Goal: Check status

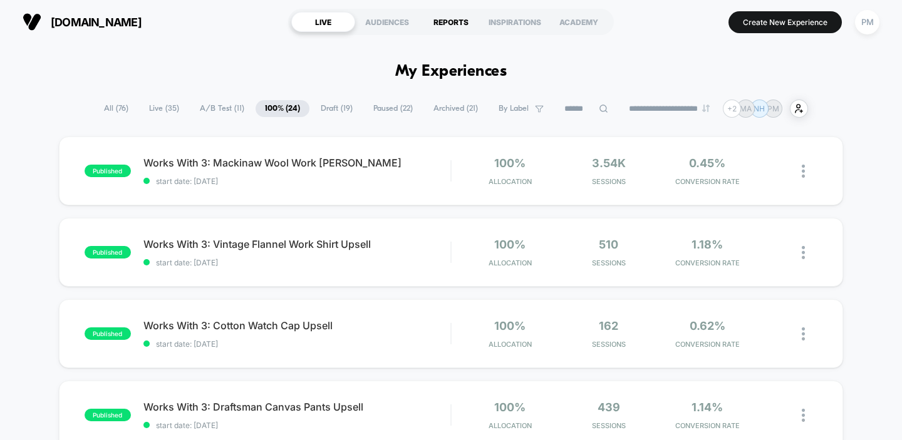
click at [437, 23] on div "REPORTS" at bounding box center [451, 22] width 64 height 20
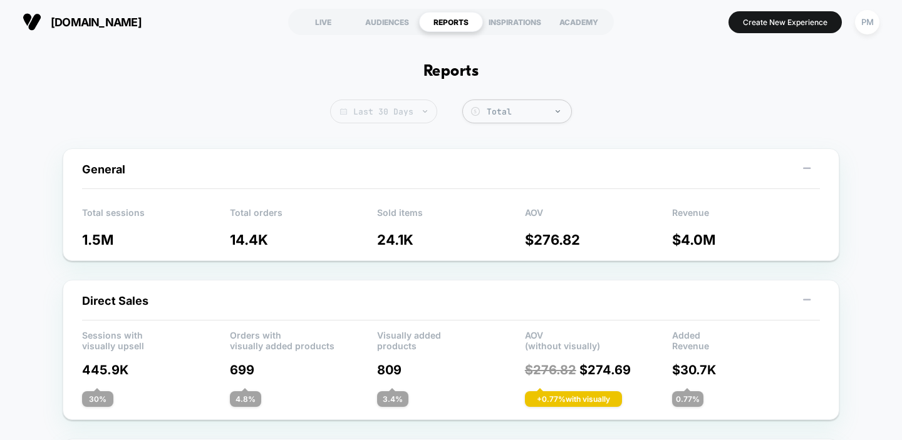
click at [383, 118] on span "Last 30 Days" at bounding box center [383, 112] width 107 height 24
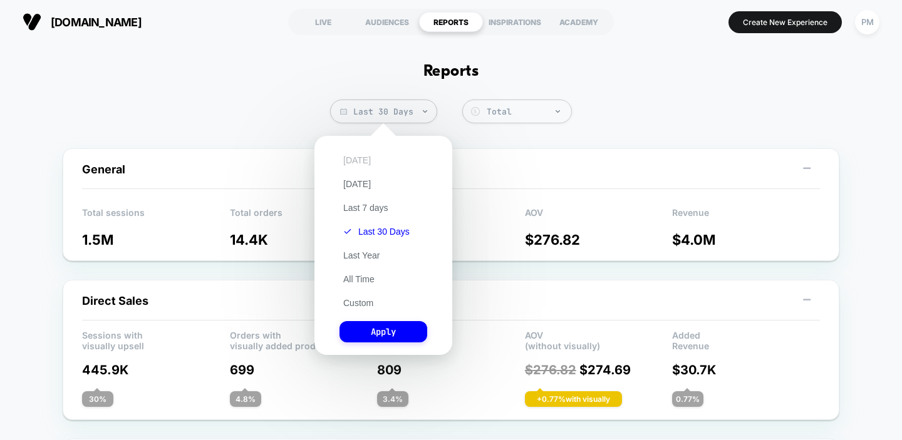
click at [356, 162] on button "[DATE]" at bounding box center [356, 160] width 35 height 11
click at [400, 327] on button "Apply" at bounding box center [383, 331] width 88 height 21
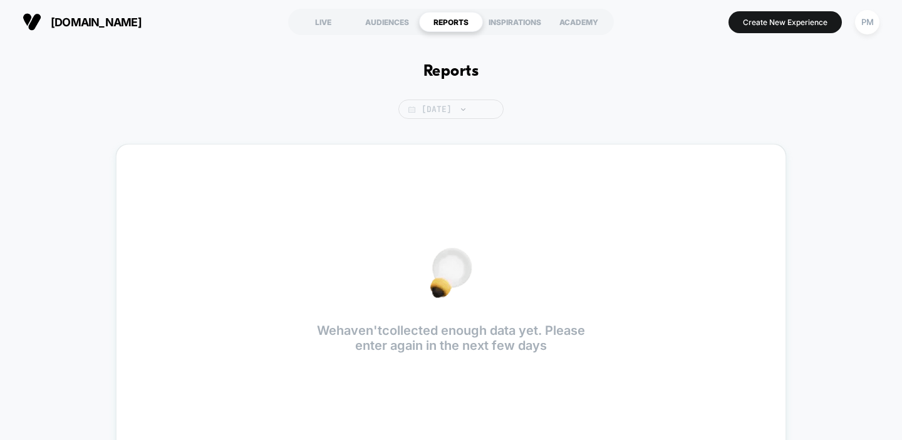
click at [441, 109] on span "[DATE]" at bounding box center [450, 109] width 105 height 19
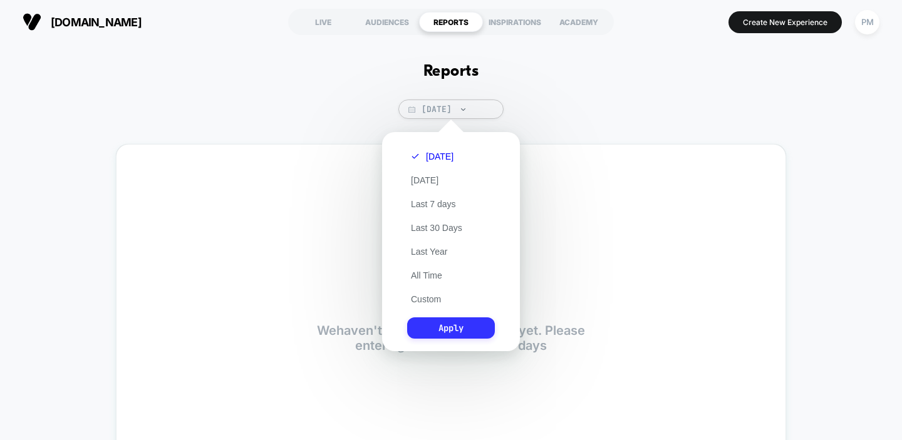
click at [433, 320] on button "Apply" at bounding box center [451, 328] width 88 height 21
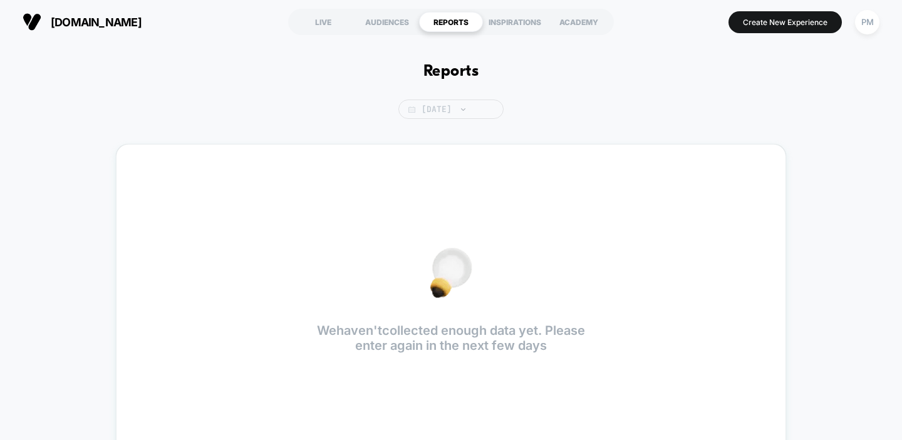
click at [437, 105] on span "[DATE]" at bounding box center [450, 109] width 105 height 19
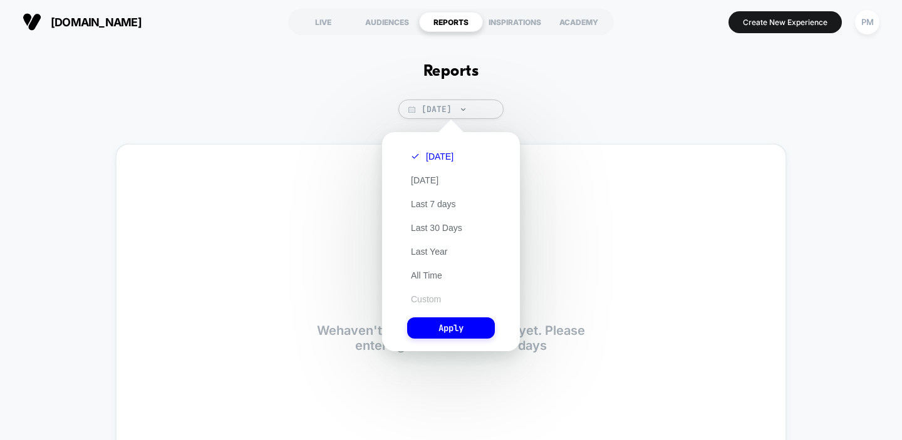
click at [431, 300] on button "Custom" at bounding box center [426, 299] width 38 height 11
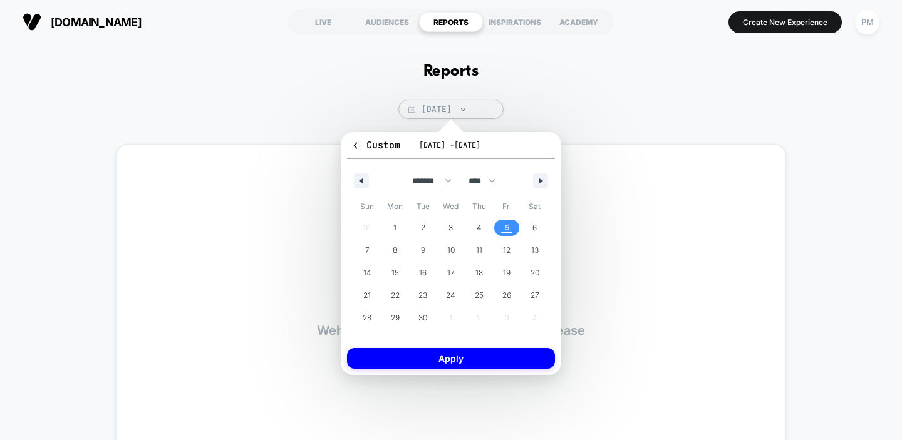
click at [508, 226] on span "5" at bounding box center [507, 228] width 4 height 23
click at [483, 356] on button "Apply" at bounding box center [451, 358] width 208 height 21
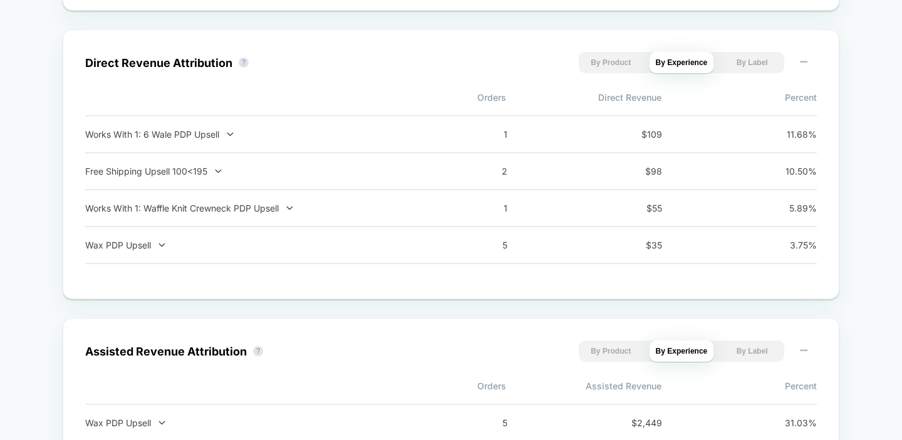
scroll to position [861, 0]
